Goal: Communication & Community: Ask a question

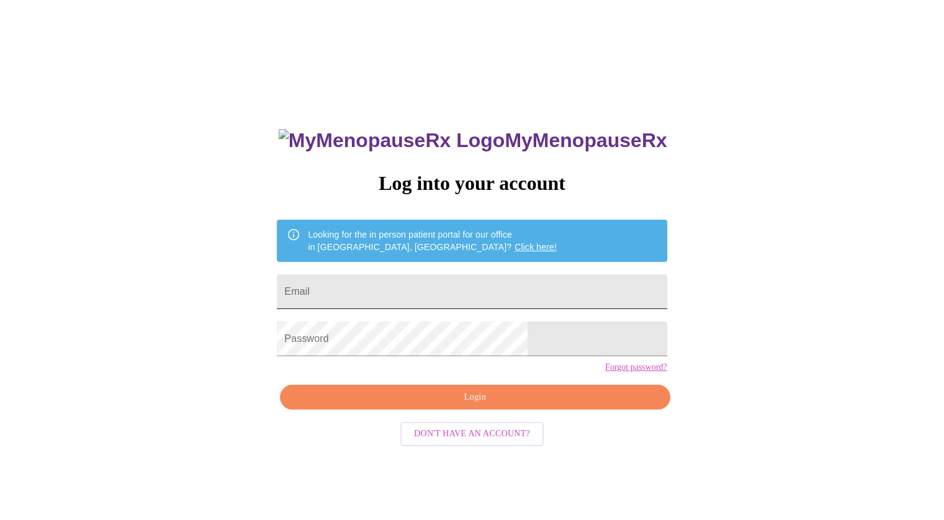
click at [395, 295] on input "Email" at bounding box center [472, 291] width 390 height 35
type input "[PERSON_NAME][EMAIL_ADDRESS][PERSON_NAME][DOMAIN_NAME]"
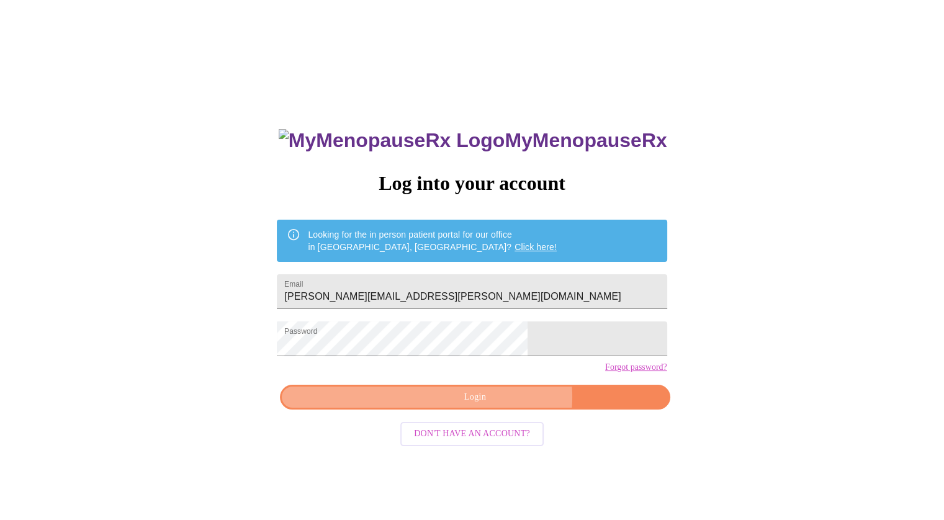
click at [496, 405] on span "Login" at bounding box center [474, 398] width 361 height 16
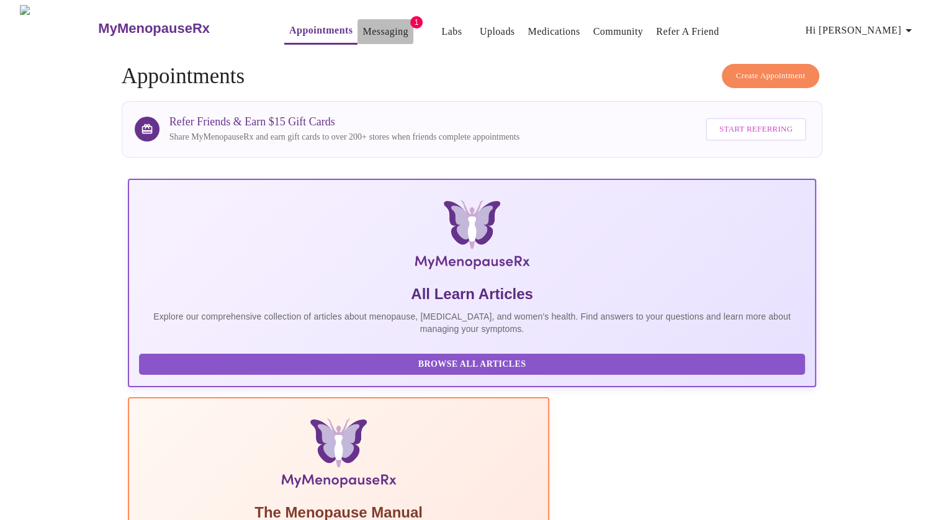
click at [371, 31] on link "Messaging" at bounding box center [384, 31] width 45 height 17
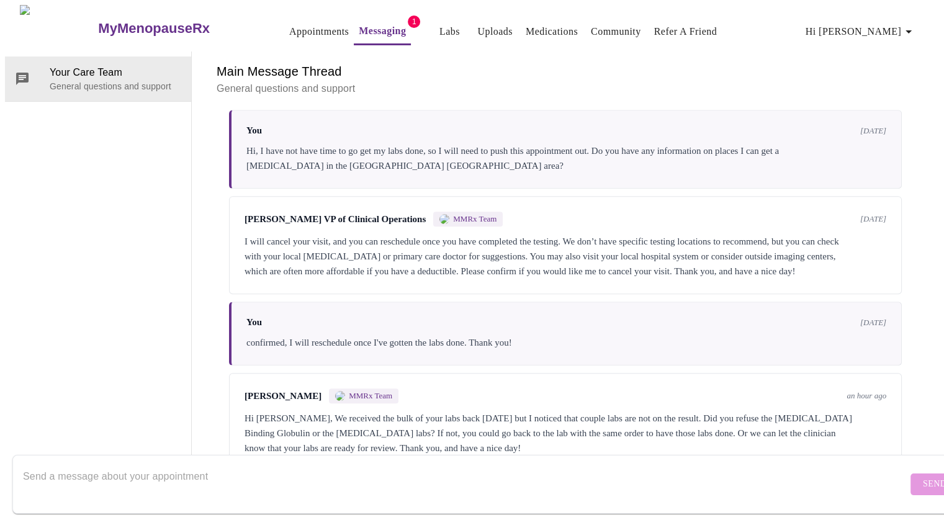
scroll to position [673, 0]
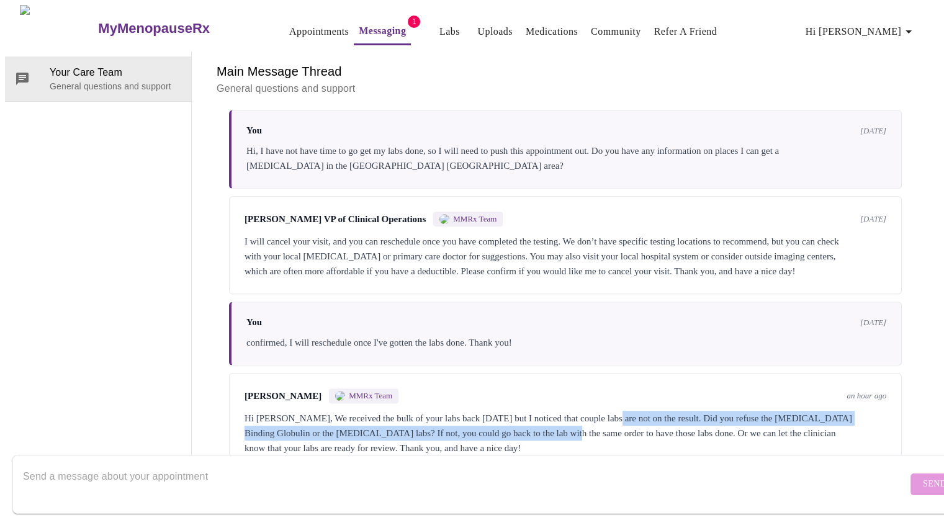
drag, startPoint x: 628, startPoint y: 367, endPoint x: 628, endPoint y: 382, distance: 14.9
click at [628, 411] on div "Hi [PERSON_NAME], We received the bulk of your labs back [DATE] but I noticed t…" at bounding box center [566, 433] width 642 height 45
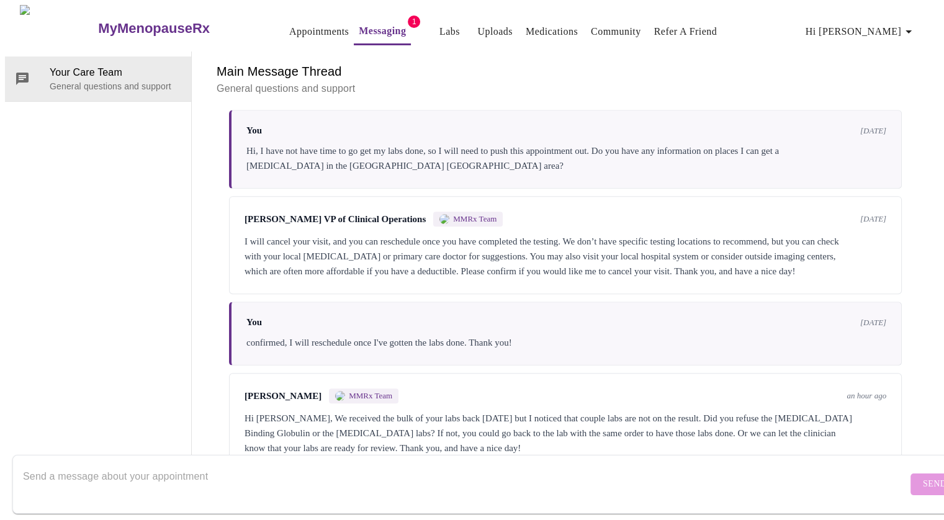
click at [529, 464] on textarea "Send a message about your appointment" at bounding box center [465, 484] width 885 height 40
type textarea "n"
type textarea "no I didn't refuse any labs, I am guessing they just missed them?"
click at [923, 477] on span "Send" at bounding box center [935, 485] width 24 height 16
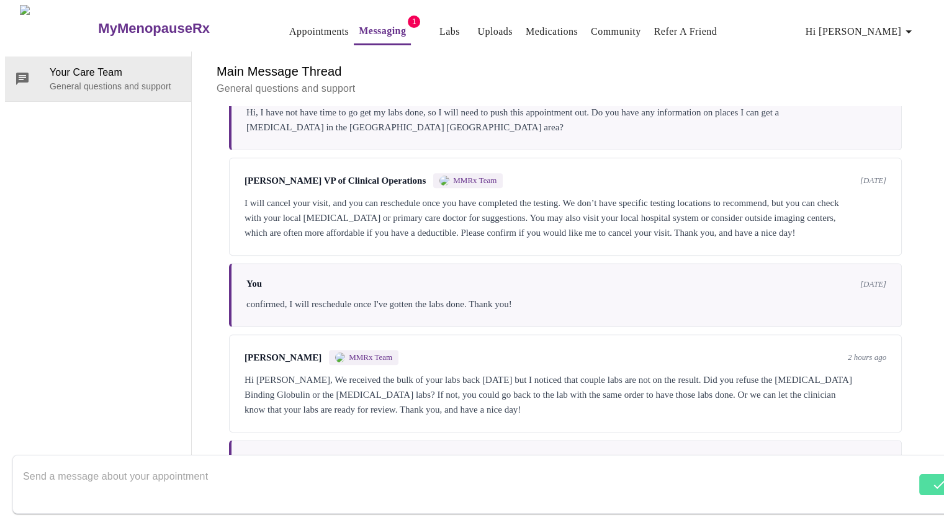
scroll to position [747, 0]
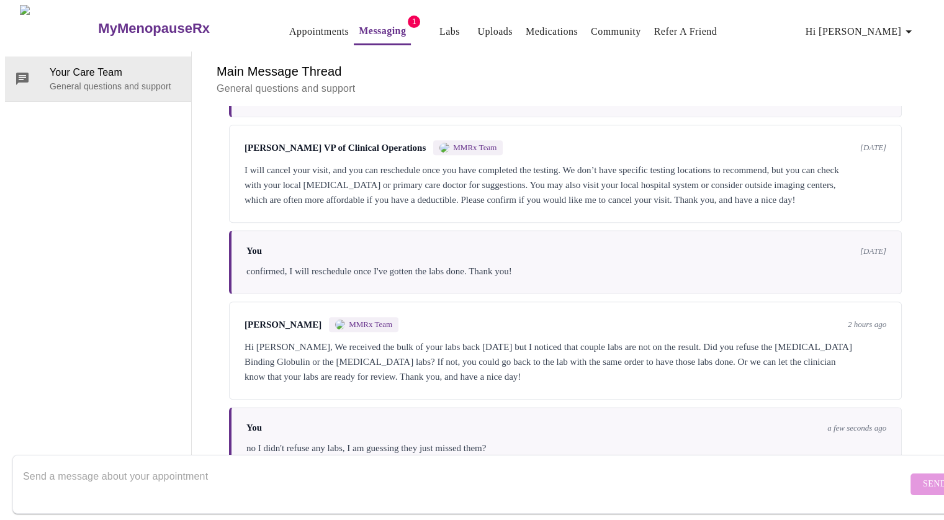
click at [460, 479] on textarea "Send a message about your appointment" at bounding box center [465, 484] width 885 height 40
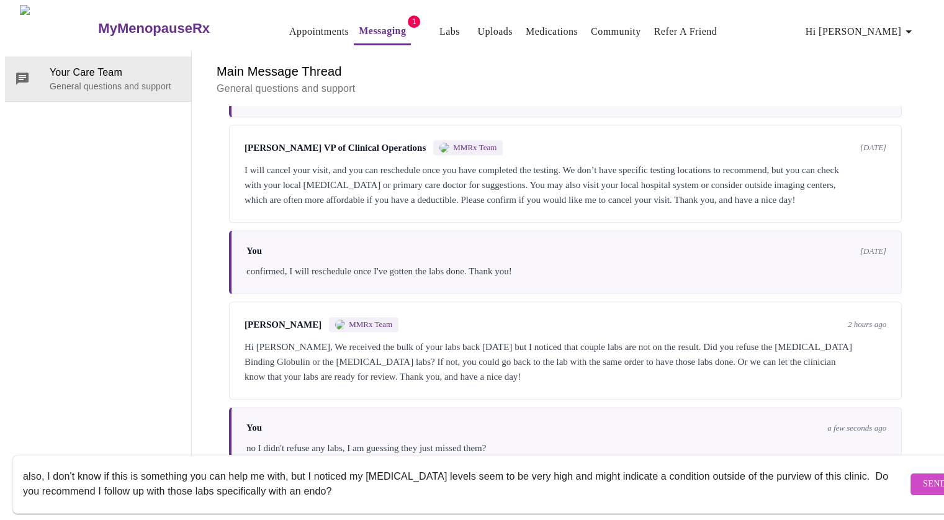
type textarea "also, I don't know if this is something you can help me with, but I noticed my …"
click at [911, 477] on button "Send" at bounding box center [935, 485] width 48 height 22
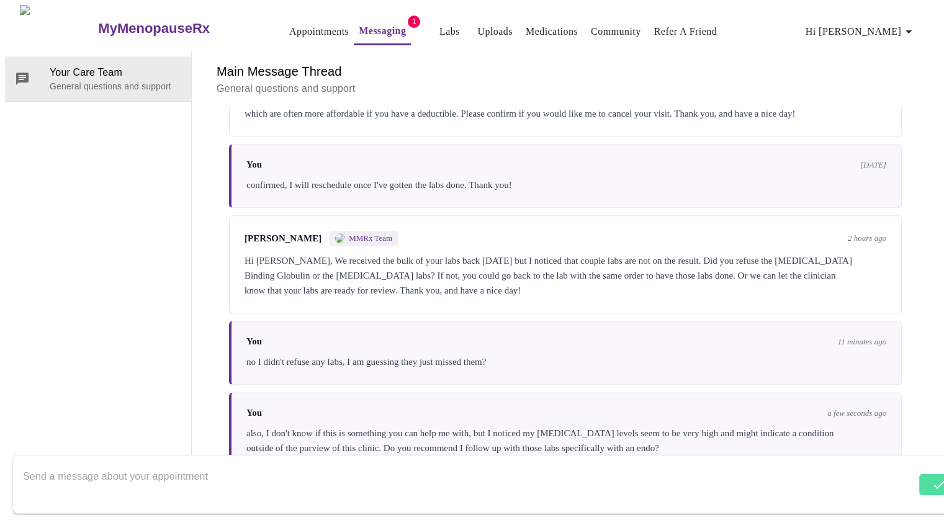
scroll to position [837, 0]
